Goal: Task Accomplishment & Management: Manage account settings

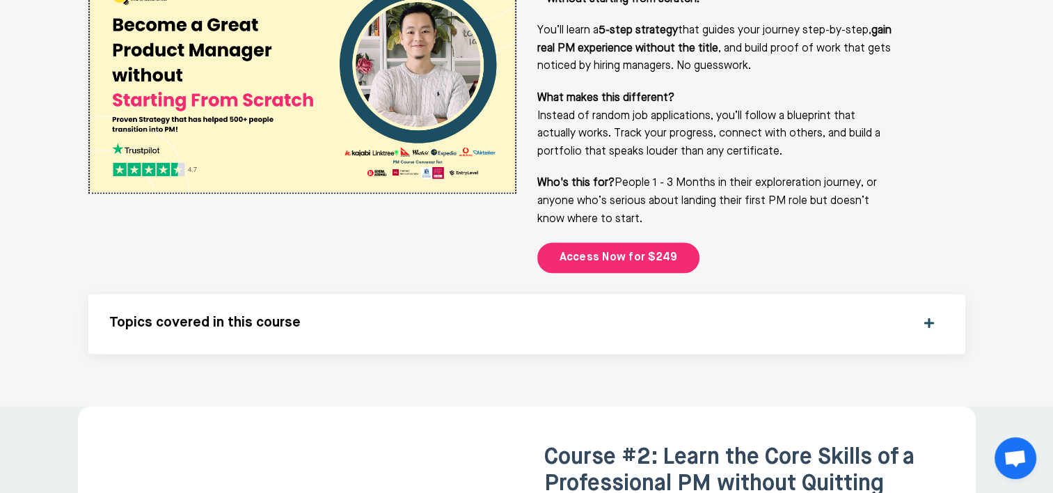
scroll to position [1949, 0]
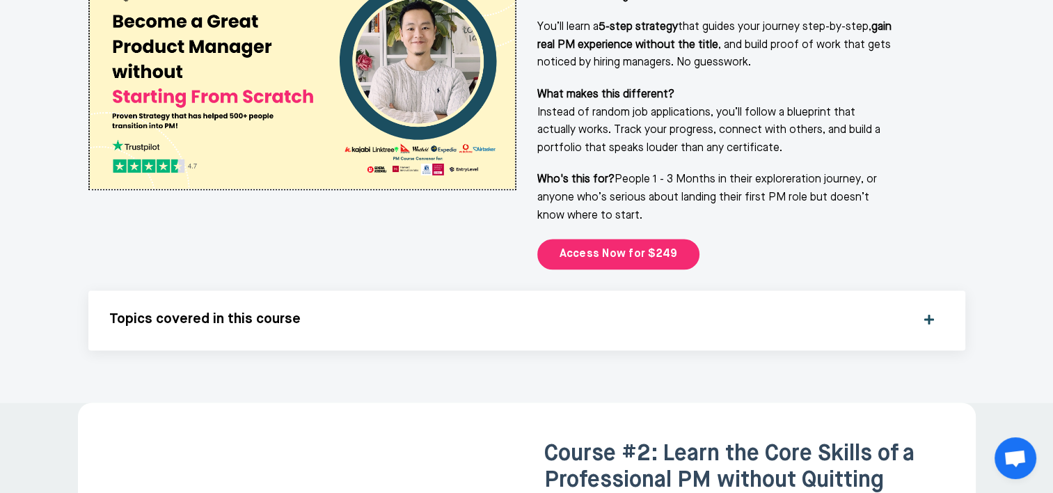
click at [933, 311] on div "Topics covered in this course" at bounding box center [526, 320] width 835 height 18
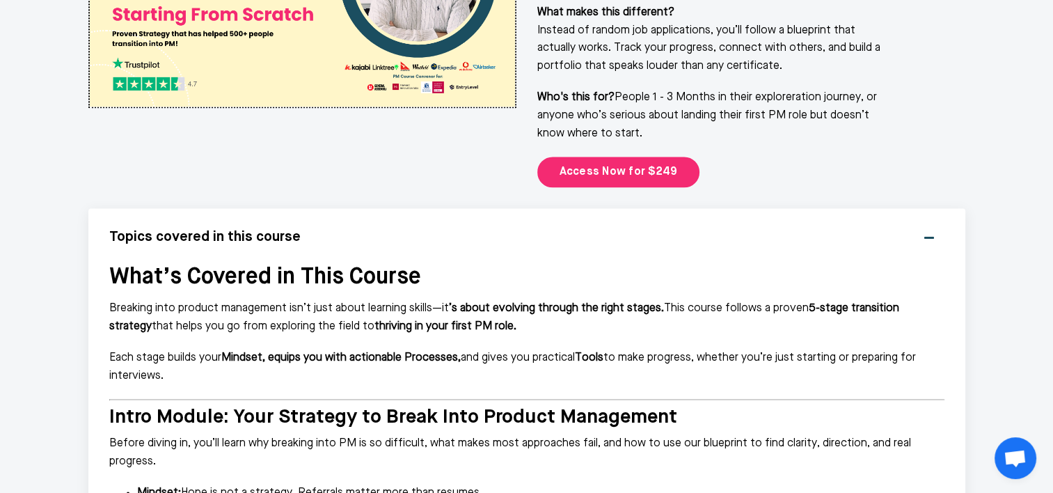
scroll to position [2019, 0]
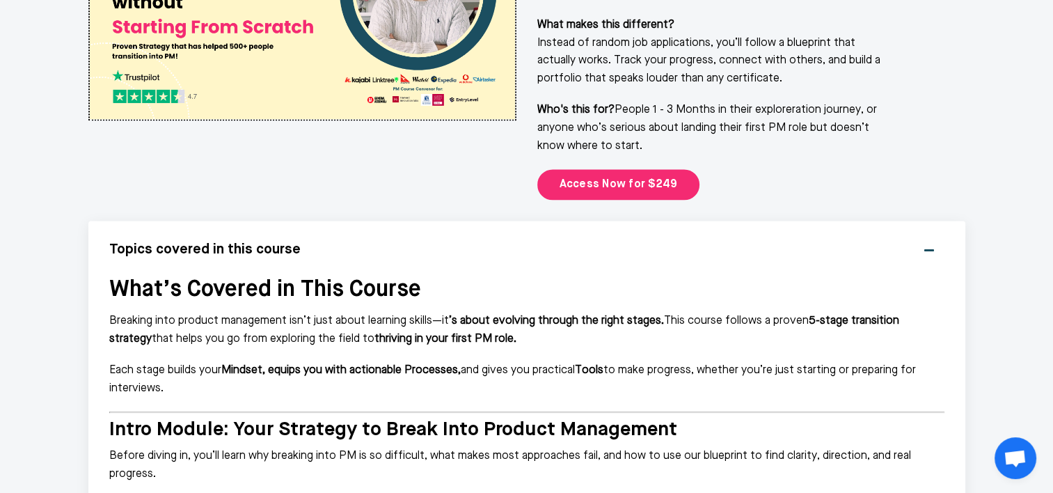
click at [936, 242] on div "Topics covered in this course" at bounding box center [526, 251] width 835 height 18
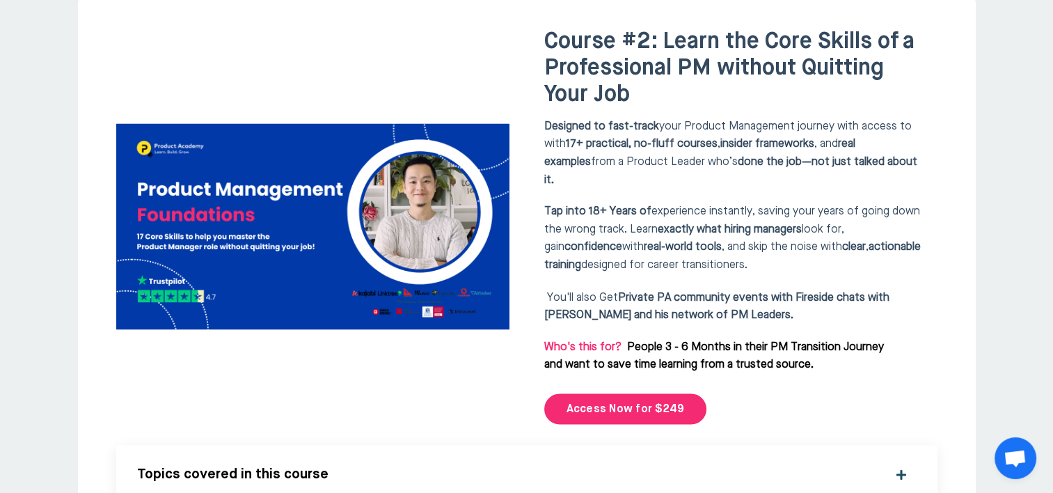
scroll to position [2367, 0]
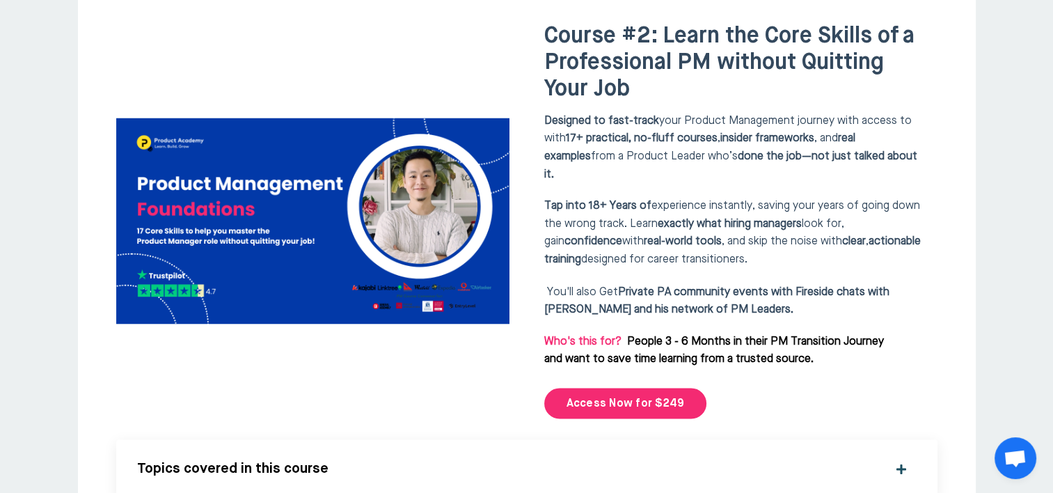
click at [902, 460] on div "Topics covered in this course" at bounding box center [527, 469] width 780 height 18
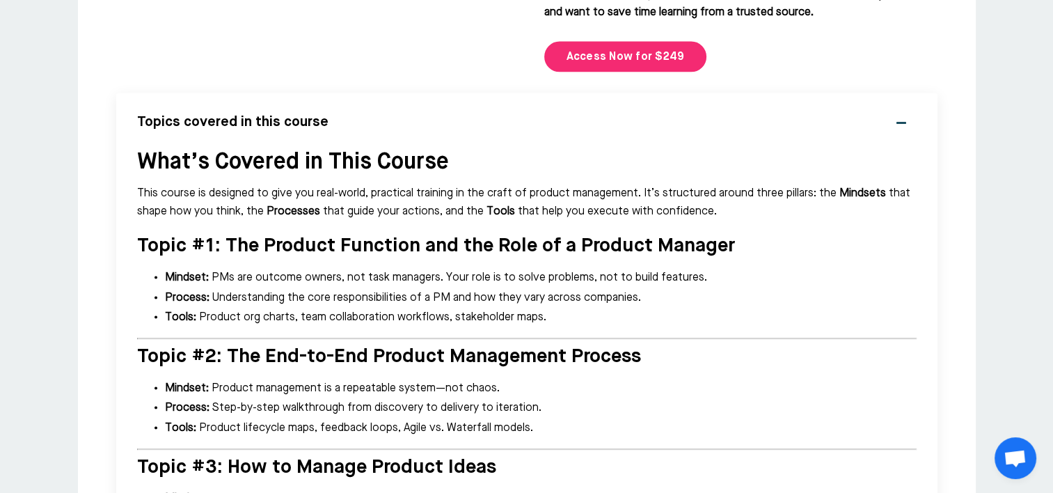
scroll to position [2437, 0]
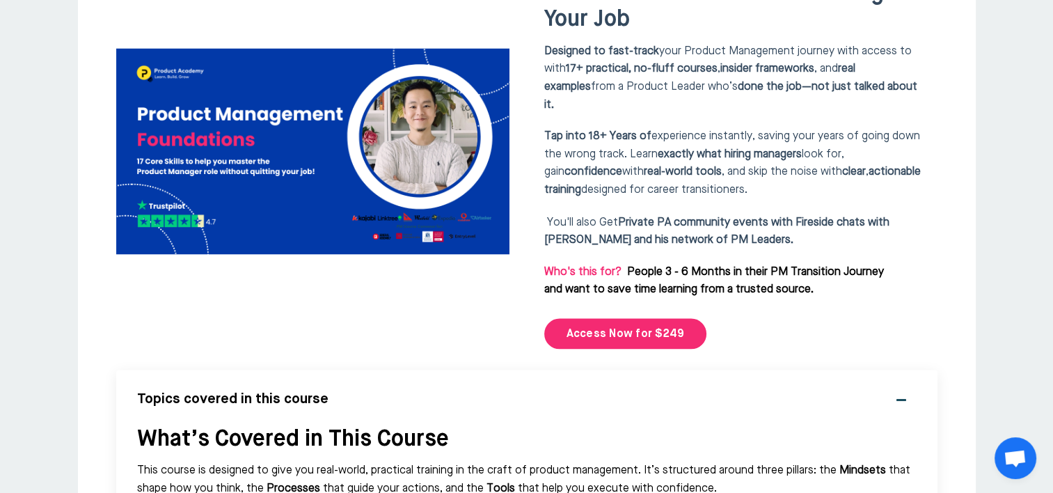
click at [901, 391] on div "Topics covered in this course" at bounding box center [527, 400] width 780 height 18
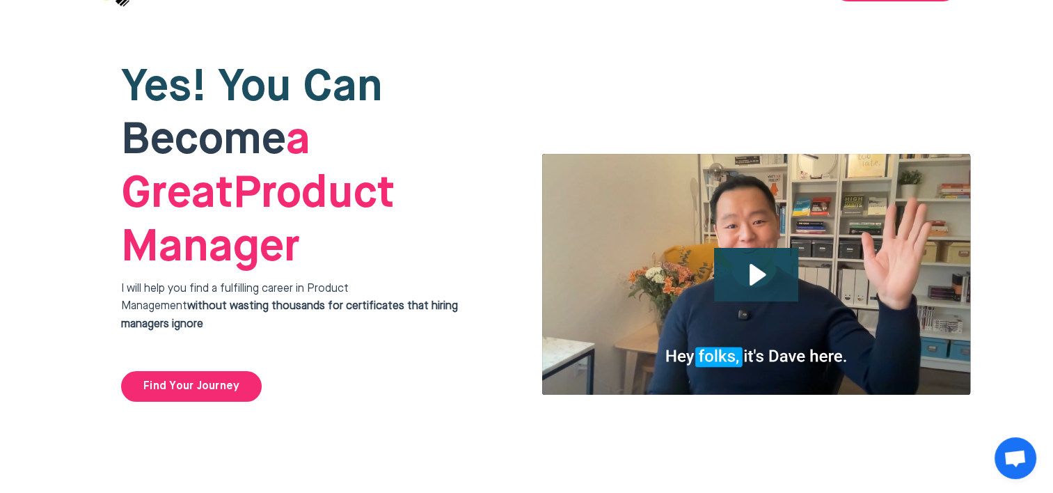
scroll to position [0, 0]
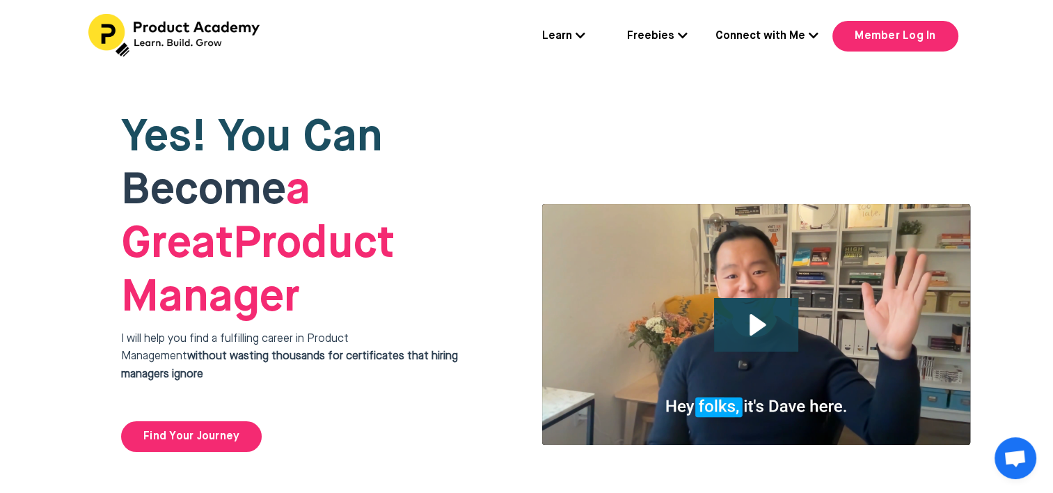
click at [798, 35] on link "Connect with Me" at bounding box center [767, 37] width 103 height 18
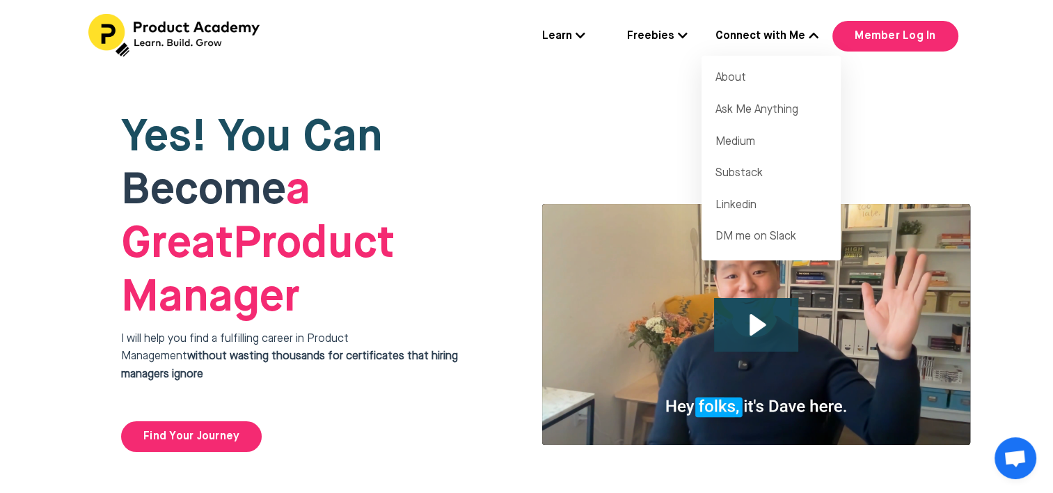
click at [649, 29] on link "Freebies" at bounding box center [657, 37] width 61 height 18
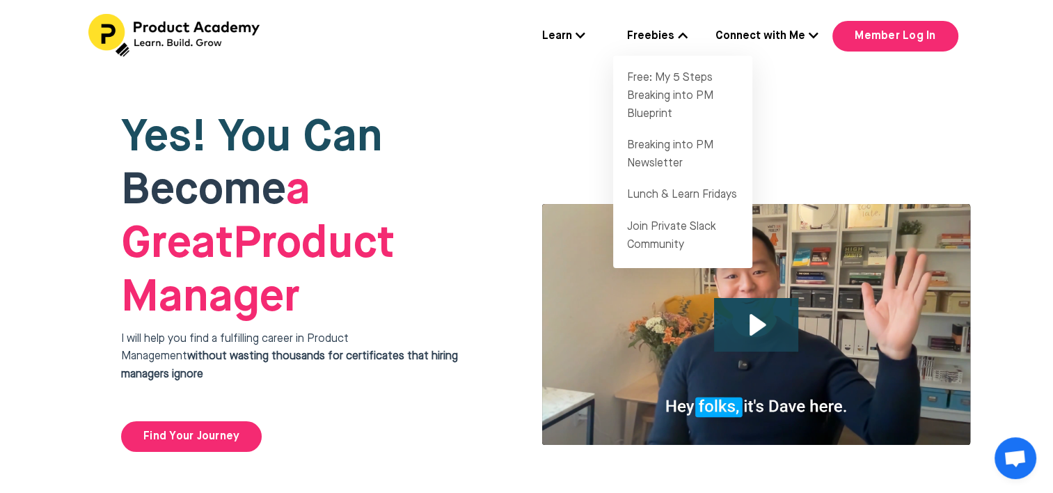
click at [553, 36] on link "Learn" at bounding box center [563, 37] width 43 height 18
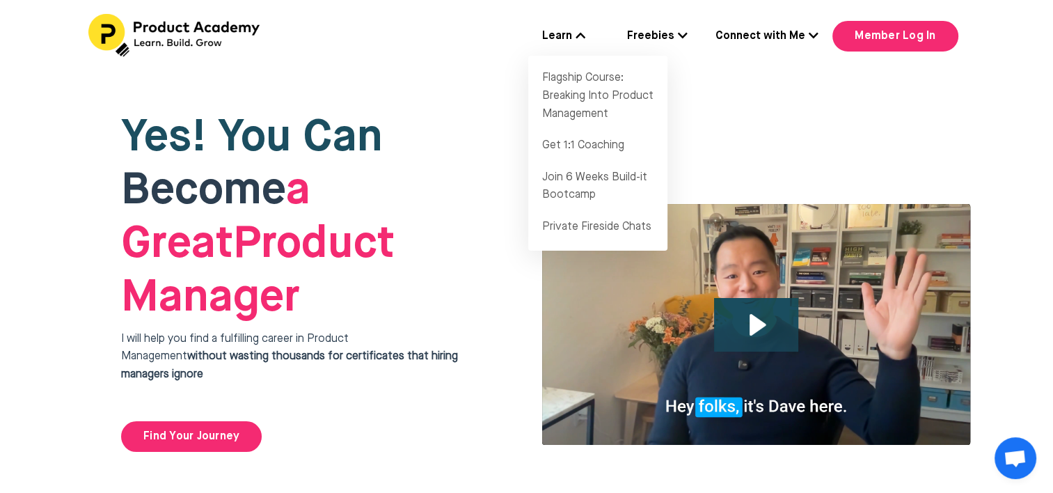
click at [448, 56] on div "Learn Flagship Course: Breaking Into Product Management Get 1:1 Coaching Join 6…" at bounding box center [527, 36] width 933 height 45
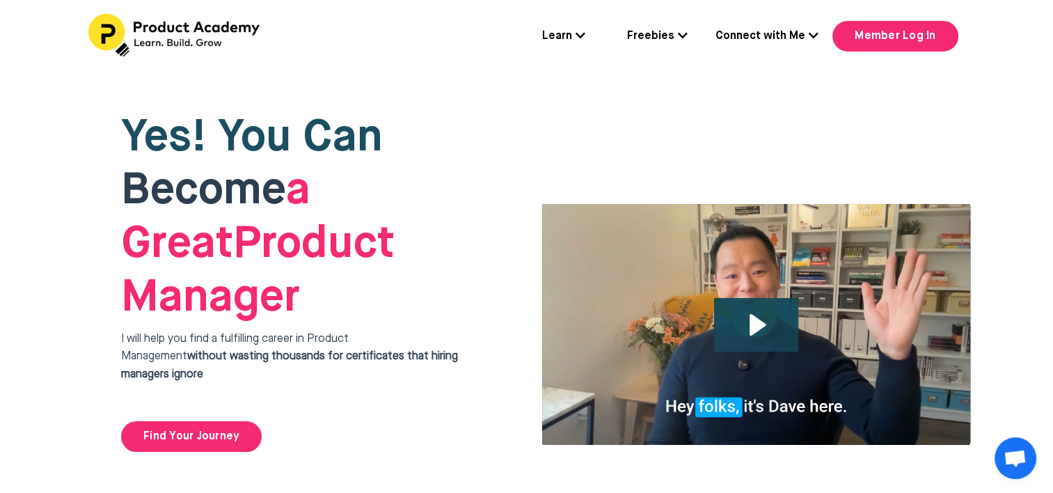
click at [583, 42] on link "Learn" at bounding box center [563, 37] width 43 height 18
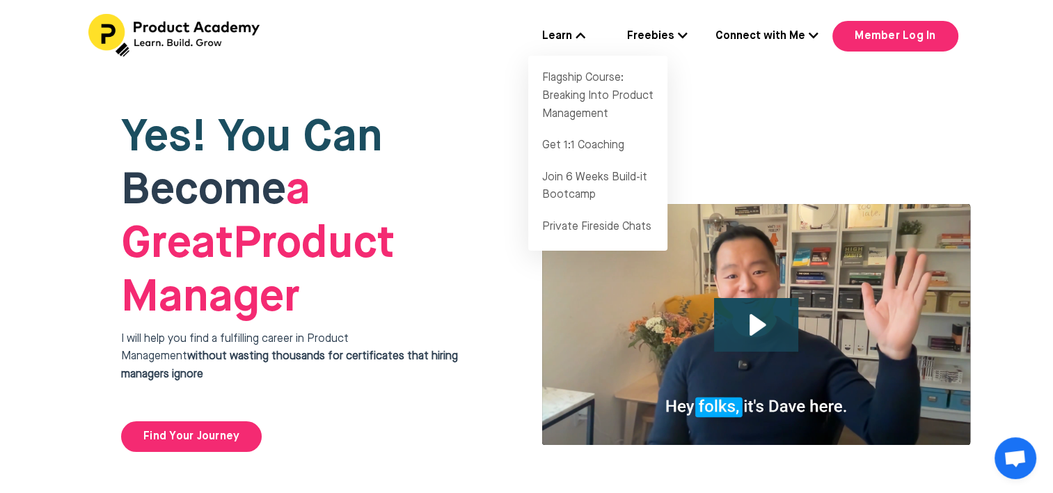
click at [688, 36] on icon at bounding box center [683, 35] width 10 height 11
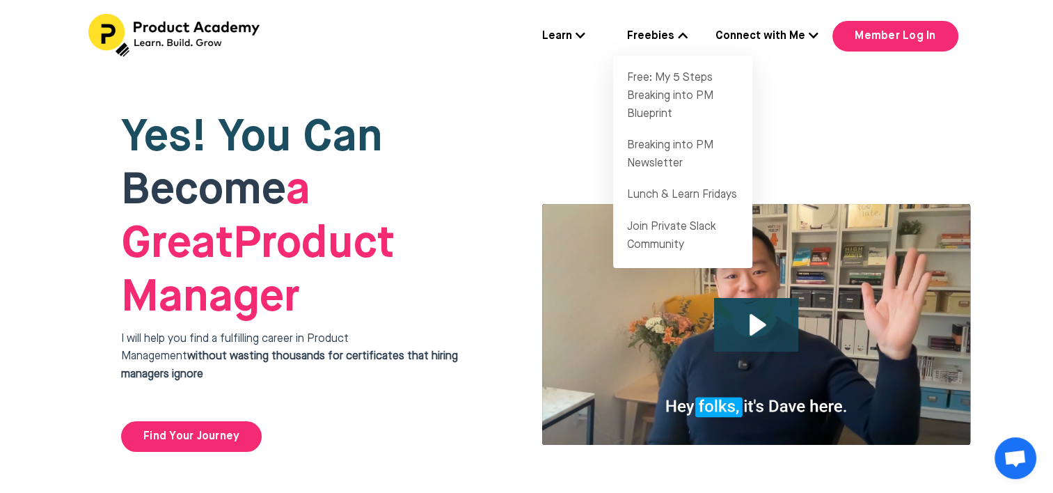
click at [817, 36] on icon at bounding box center [814, 35] width 10 height 11
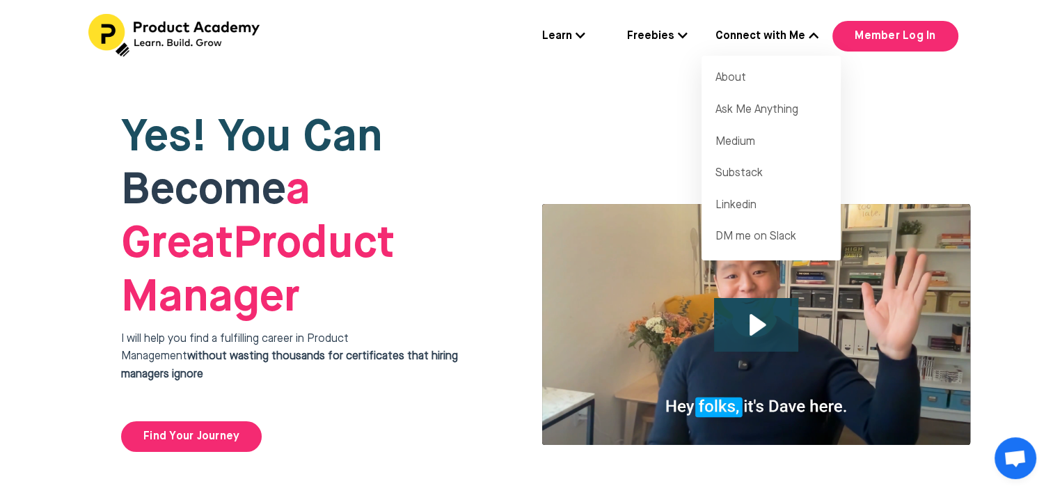
click at [805, 31] on link "Connect with Me" at bounding box center [767, 37] width 103 height 18
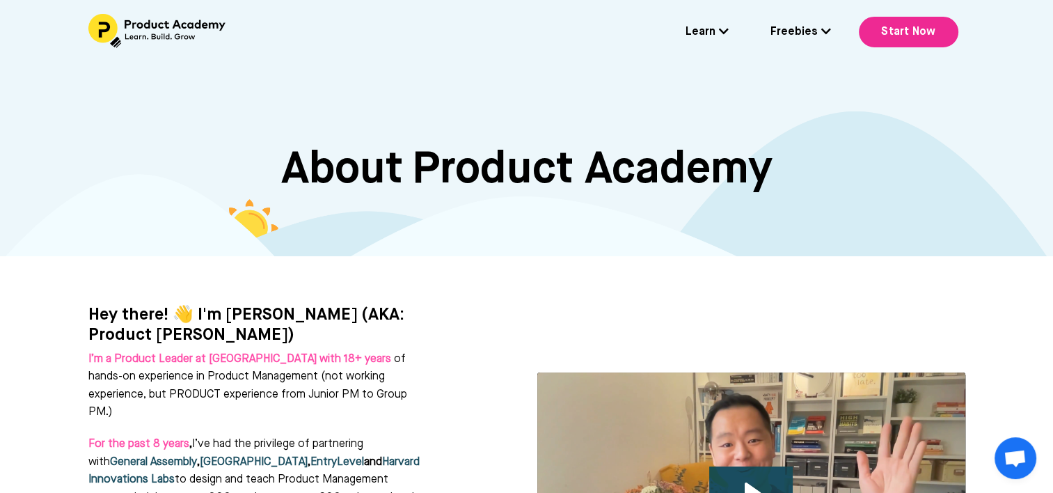
click at [727, 27] on icon at bounding box center [724, 31] width 10 height 11
click at [716, 36] on link "Learn" at bounding box center [707, 33] width 43 height 18
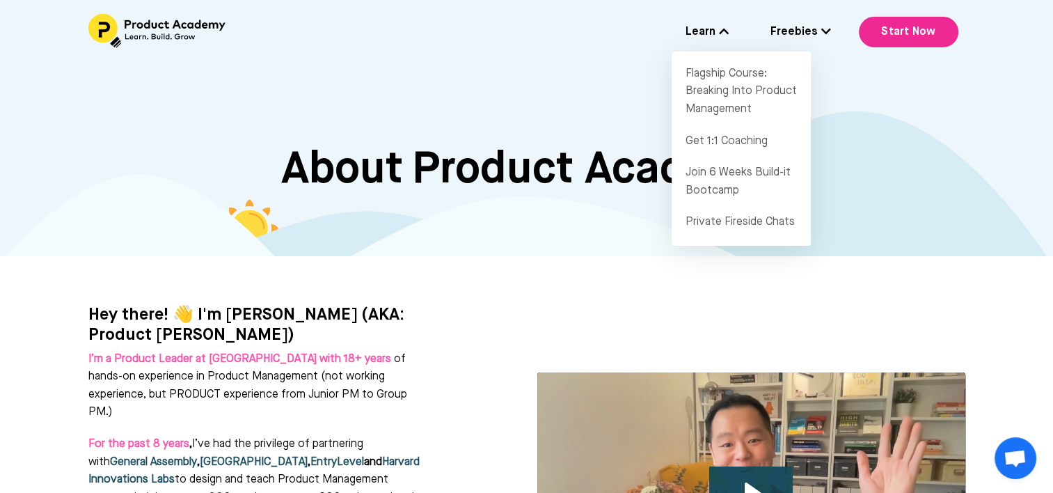
click at [831, 29] on icon at bounding box center [826, 31] width 10 height 11
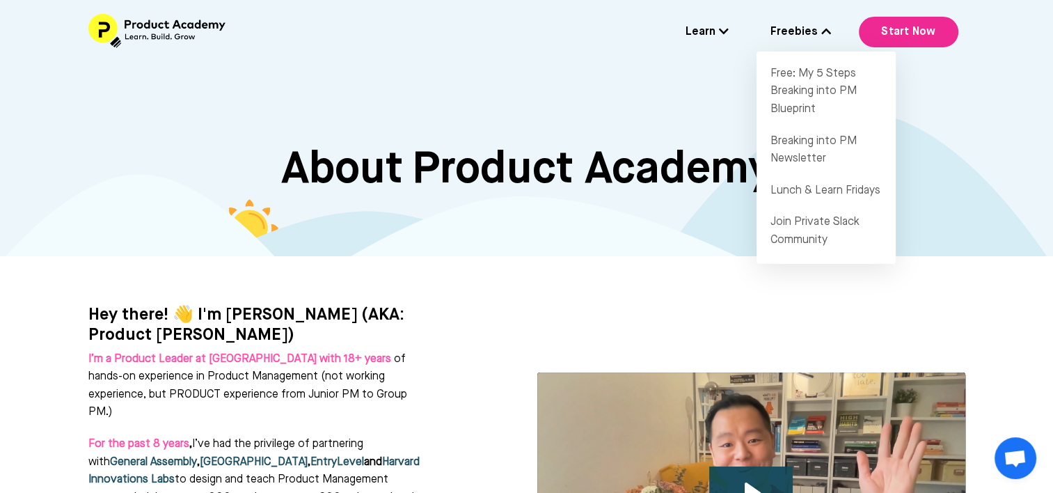
click at [181, 31] on img at bounding box center [157, 31] width 139 height 34
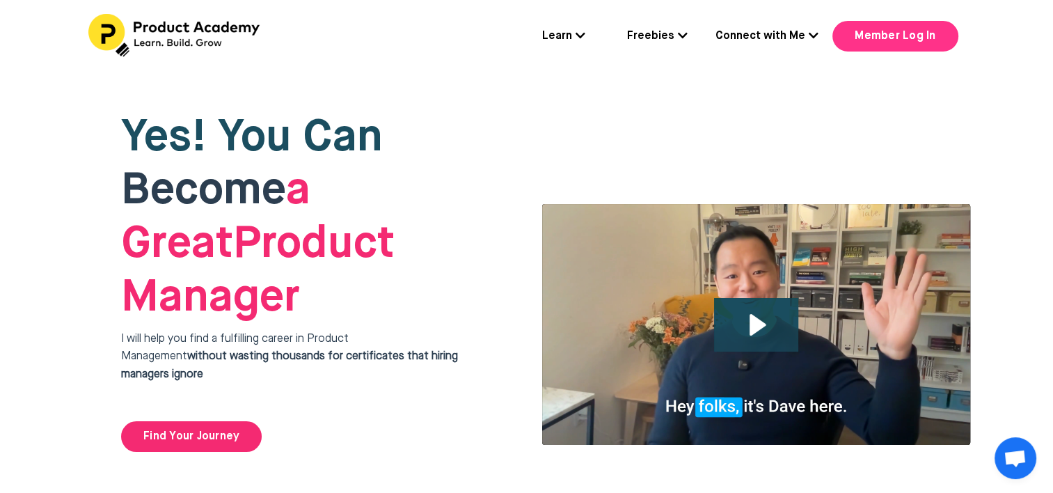
click at [873, 30] on link "Member Log In" at bounding box center [895, 36] width 125 height 31
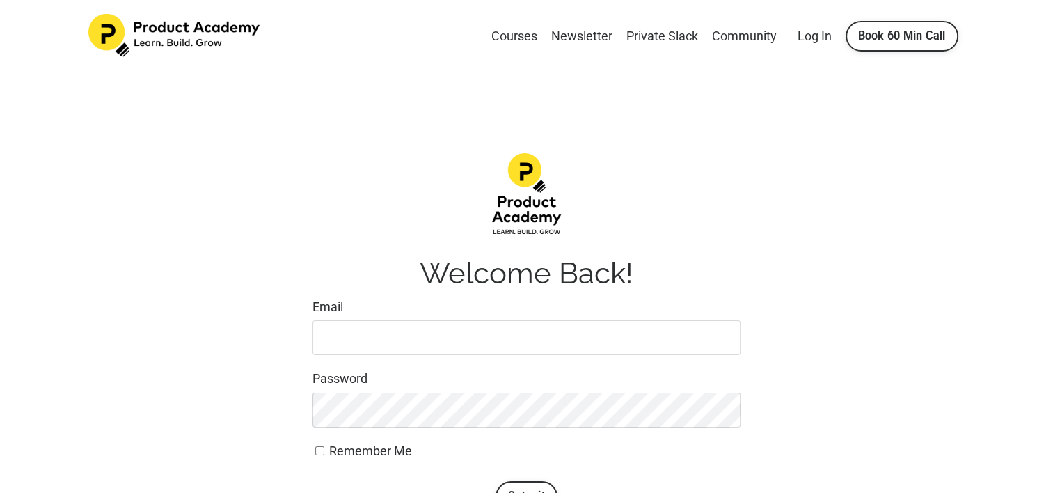
click at [369, 340] on input "Email" at bounding box center [527, 337] width 428 height 35
type input "joe_oonhongyu@hotmail.com"
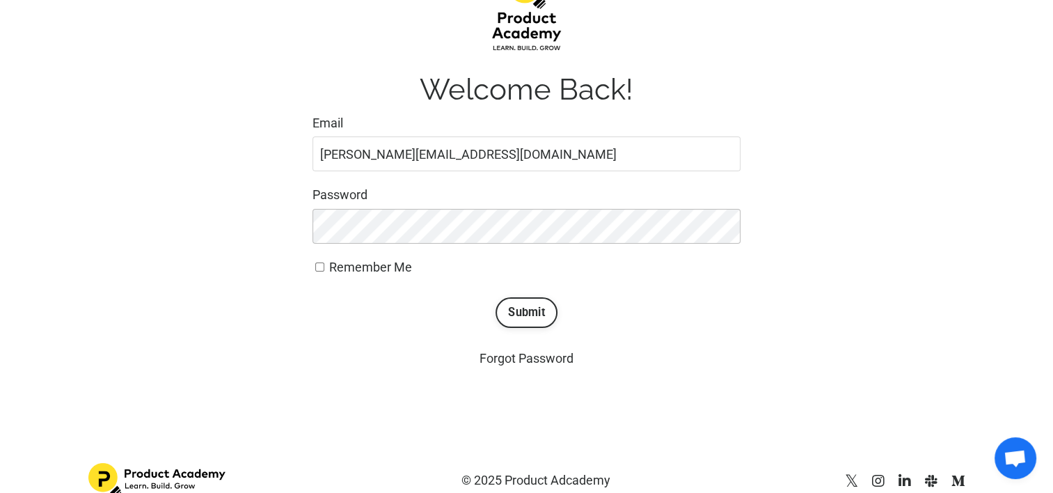
scroll to position [203, 0]
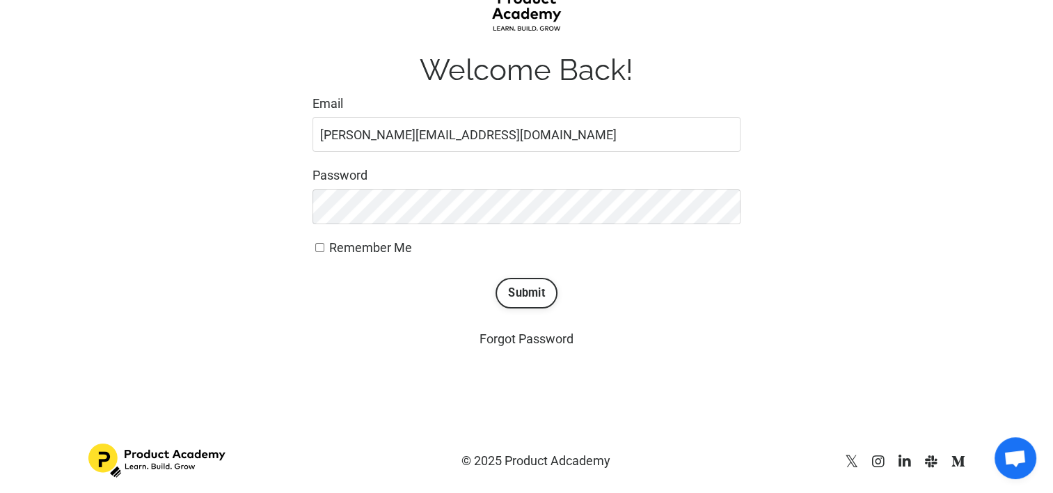
click at [395, 251] on span "Remember Me" at bounding box center [370, 247] width 83 height 15
click at [324, 251] on input "Remember Me" at bounding box center [319, 247] width 9 height 9
checkbox input "true"
click at [535, 308] on div "Welcome Back! Email joe_oonhongyu@hotmail.com Password Remember Me Submit Forgo…" at bounding box center [527, 150] width 428 height 400
click at [535, 298] on button "Submit" at bounding box center [527, 293] width 62 height 31
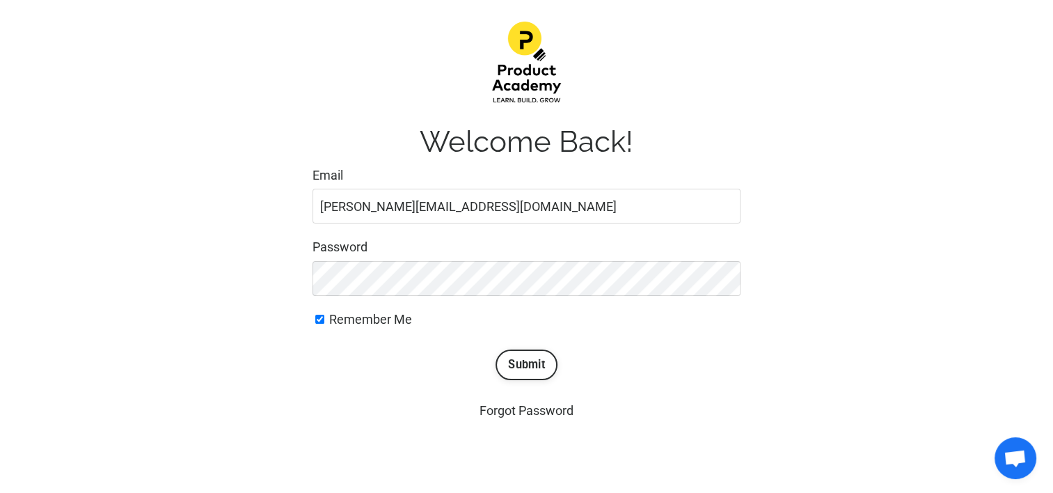
scroll to position [0, 0]
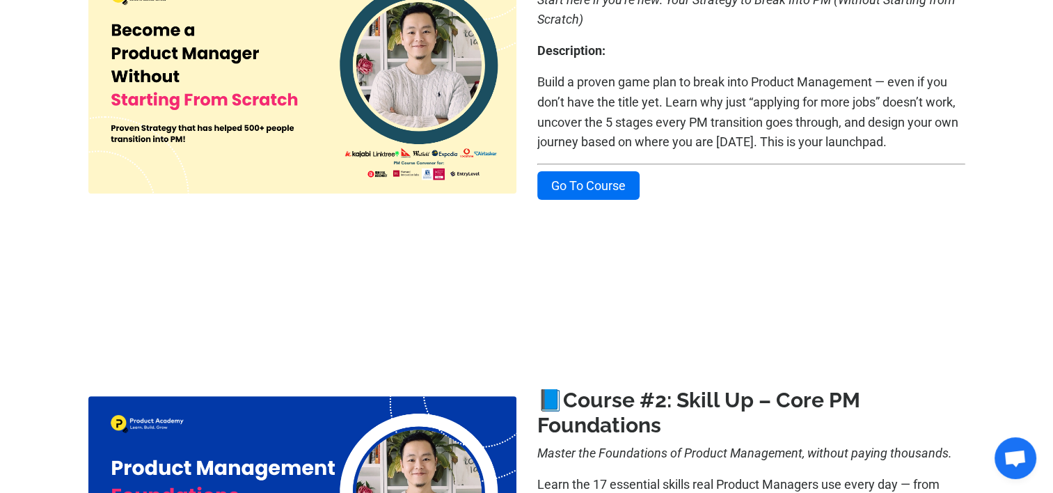
scroll to position [668, 0]
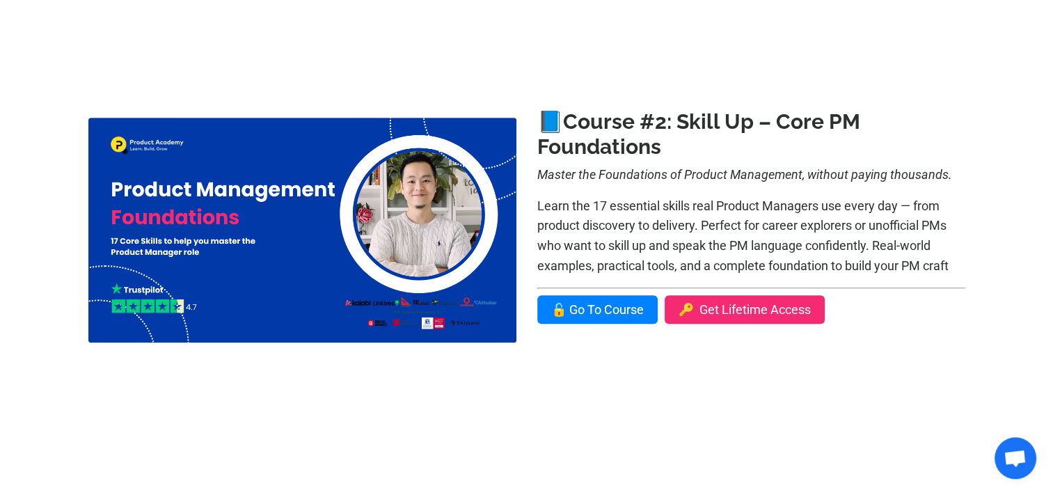
click at [588, 313] on link "🔓 Go To Course" at bounding box center [597, 309] width 120 height 29
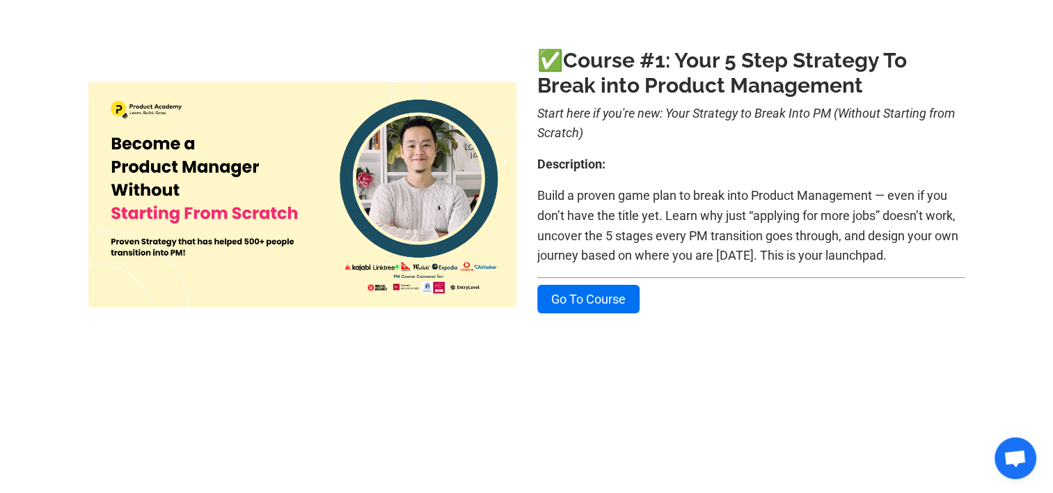
scroll to position [278, 0]
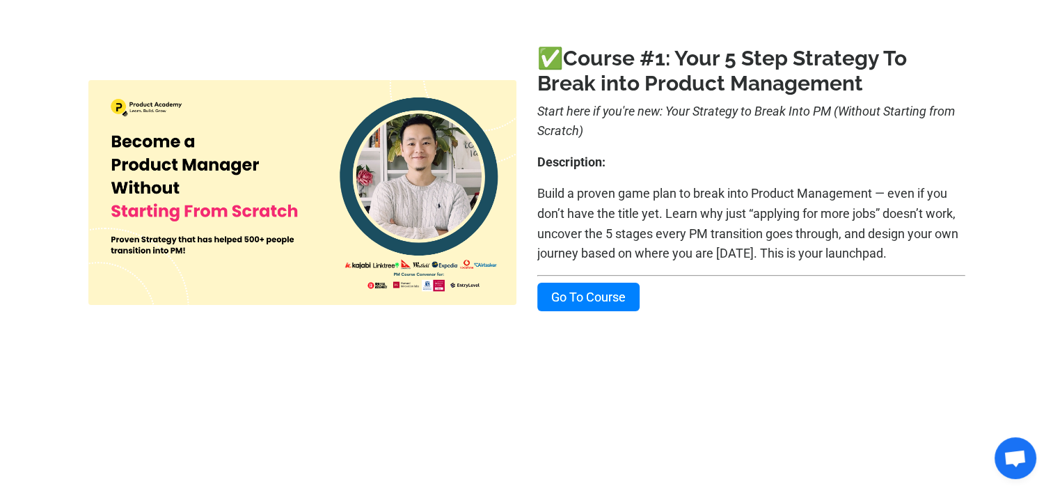
click at [593, 302] on link "Go To Course" at bounding box center [588, 297] width 102 height 29
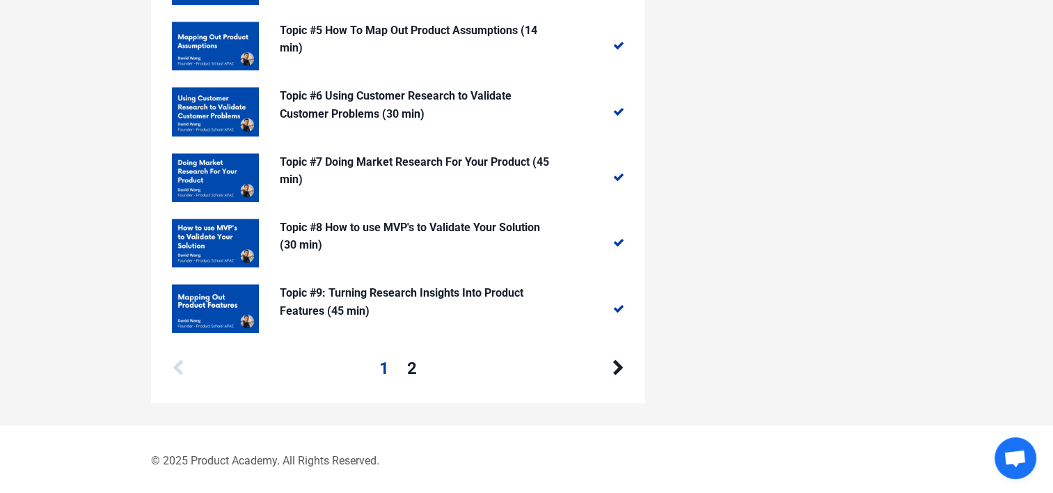
scroll to position [1504, 0]
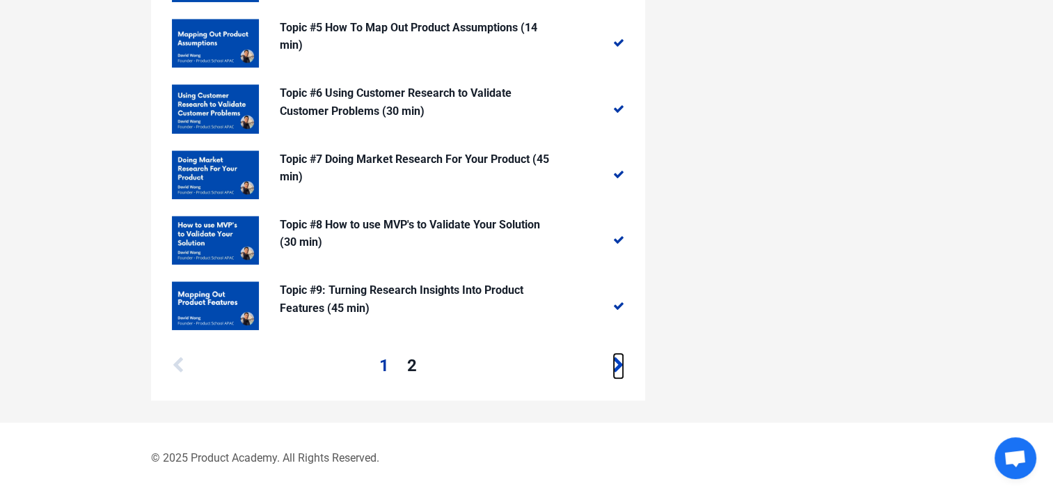
click at [615, 369] on icon at bounding box center [619, 365] width 12 height 17
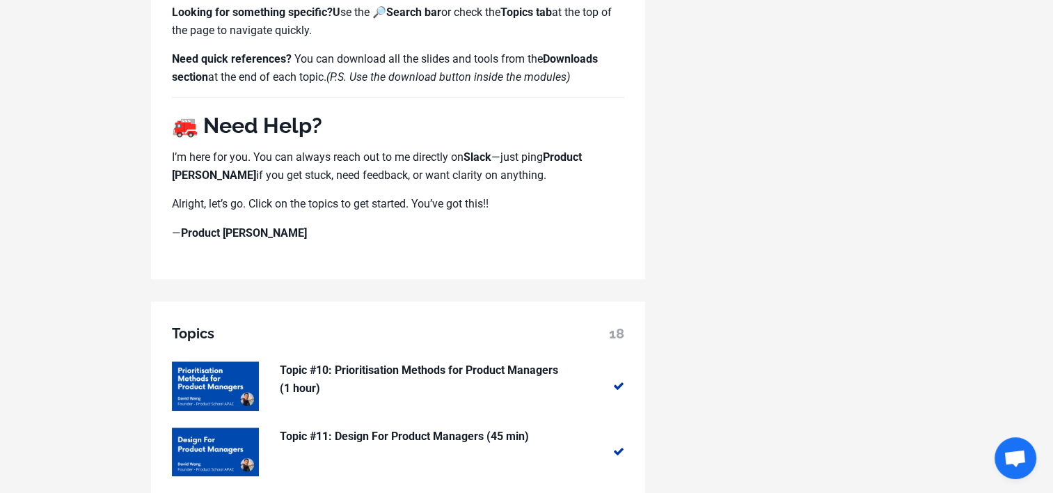
scroll to position [835, 0]
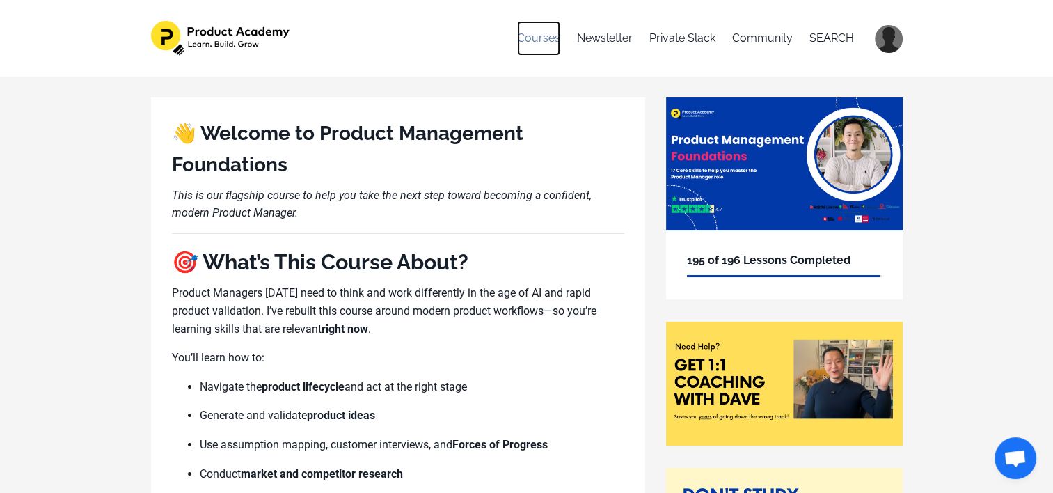
click at [521, 39] on link "Courses" at bounding box center [538, 38] width 43 height 35
